Goal: Transaction & Acquisition: Purchase product/service

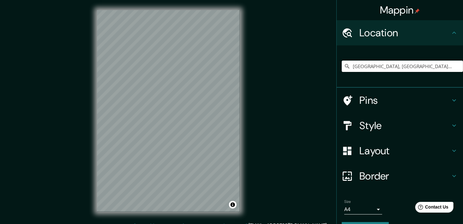
click at [389, 68] on input "[GEOGRAPHIC_DATA], [GEOGRAPHIC_DATA], [GEOGRAPHIC_DATA]" at bounding box center [401, 66] width 121 height 11
click at [416, 72] on div "[GEOGRAPHIC_DATA], [GEOGRAPHIC_DATA], [GEOGRAPHIC_DATA]" at bounding box center [401, 66] width 121 height 32
click at [417, 65] on input "[GEOGRAPHIC_DATA], [GEOGRAPHIC_DATA], [GEOGRAPHIC_DATA]" at bounding box center [401, 66] width 121 height 11
drag, startPoint x: 417, startPoint y: 65, endPoint x: 302, endPoint y: 63, distance: 114.6
click at [298, 66] on div "Mappin Location Uruapan, Michoacán, México Pins Style Layout Border Choose a bo…" at bounding box center [231, 116] width 463 height 232
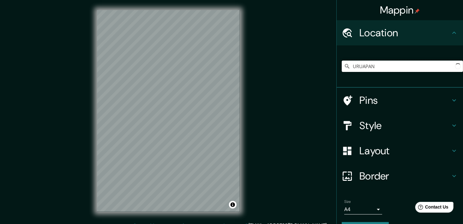
type input "URUAPAN"
click at [368, 66] on input "Pick your city or area" at bounding box center [401, 66] width 121 height 11
type input "[GEOGRAPHIC_DATA], [GEOGRAPHIC_DATA], [GEOGRAPHIC_DATA]"
click at [452, 128] on icon at bounding box center [454, 126] width 8 height 8
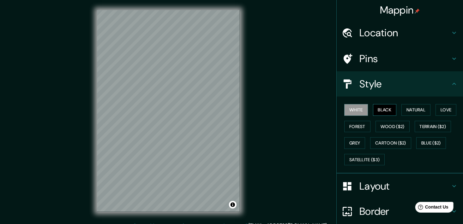
click at [380, 109] on button "Black" at bounding box center [385, 110] width 24 height 12
